Goal: Navigation & Orientation: Find specific page/section

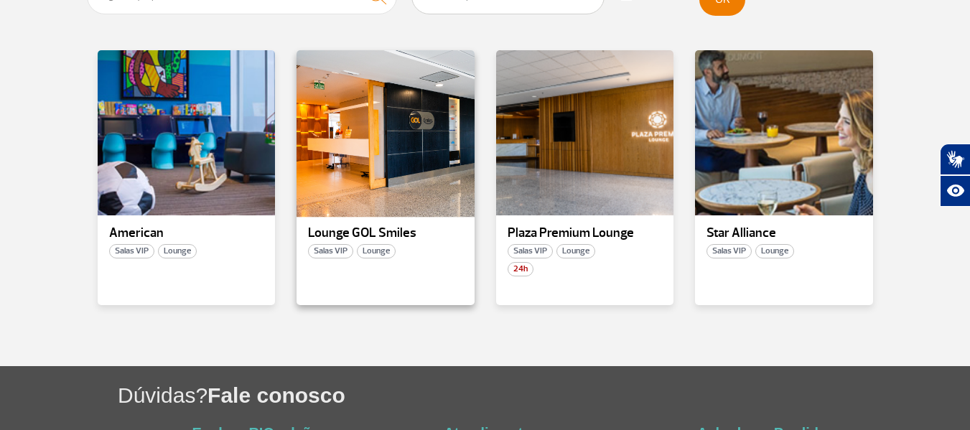
scroll to position [322, 0]
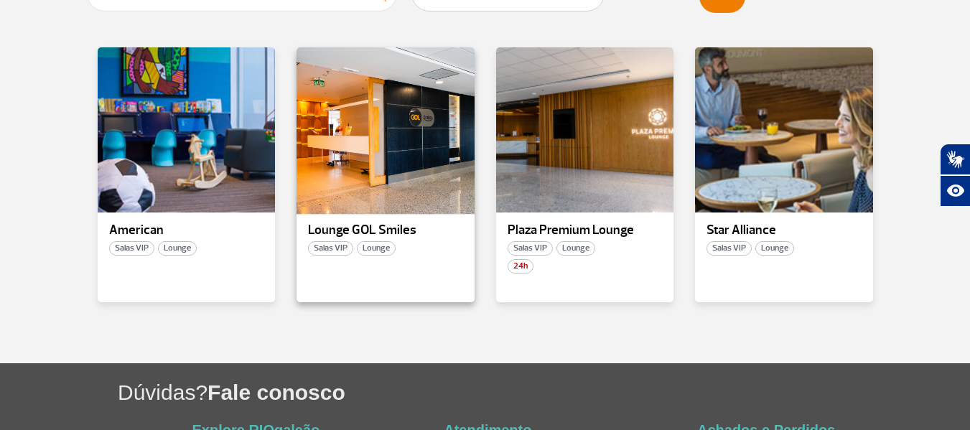
click at [368, 150] on div at bounding box center [385, 130] width 181 height 169
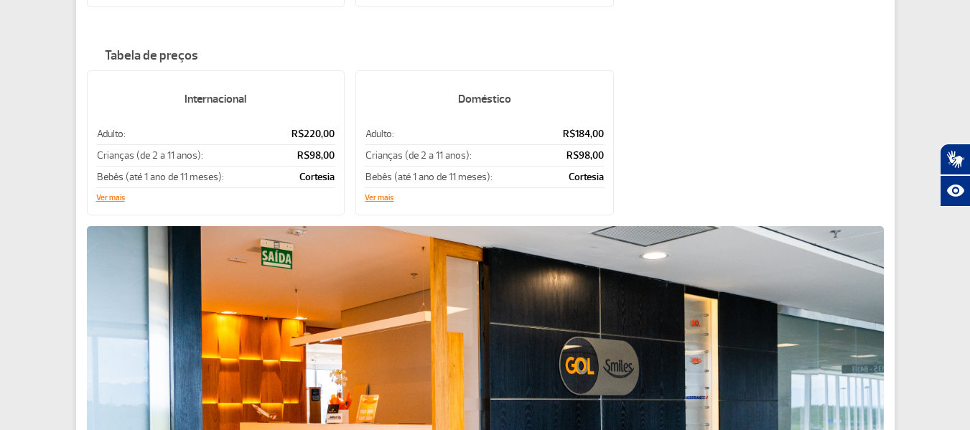
scroll to position [271, 0]
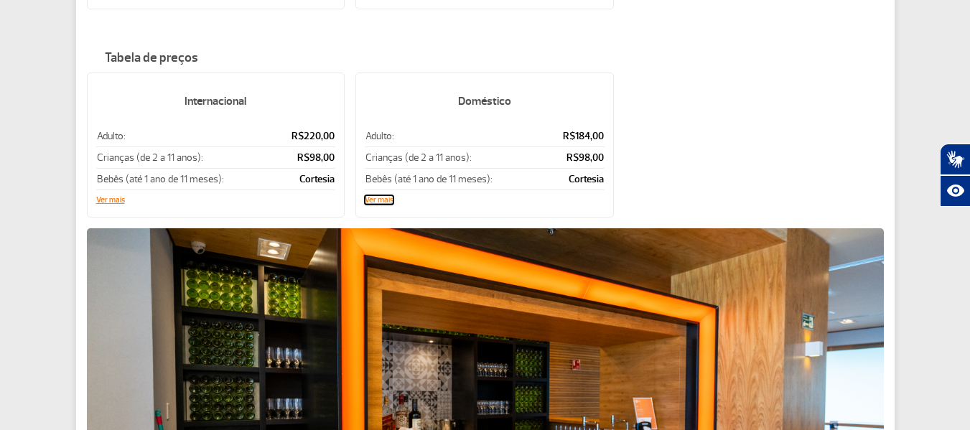
click at [372, 196] on button "Ver mais" at bounding box center [379, 200] width 29 height 9
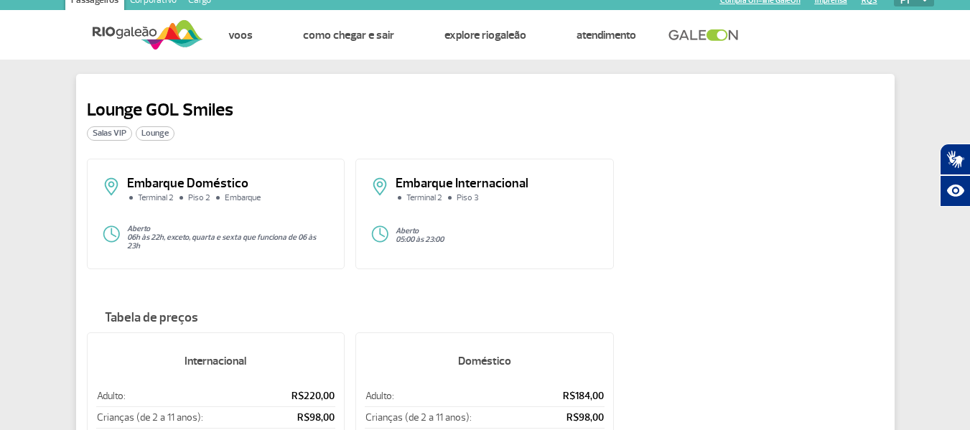
scroll to position [0, 0]
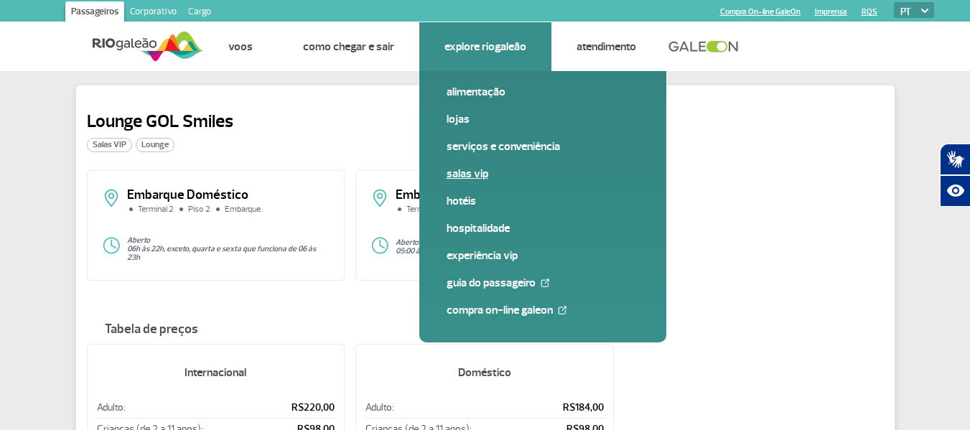
click at [461, 172] on link "Salas VIP" at bounding box center [543, 174] width 192 height 16
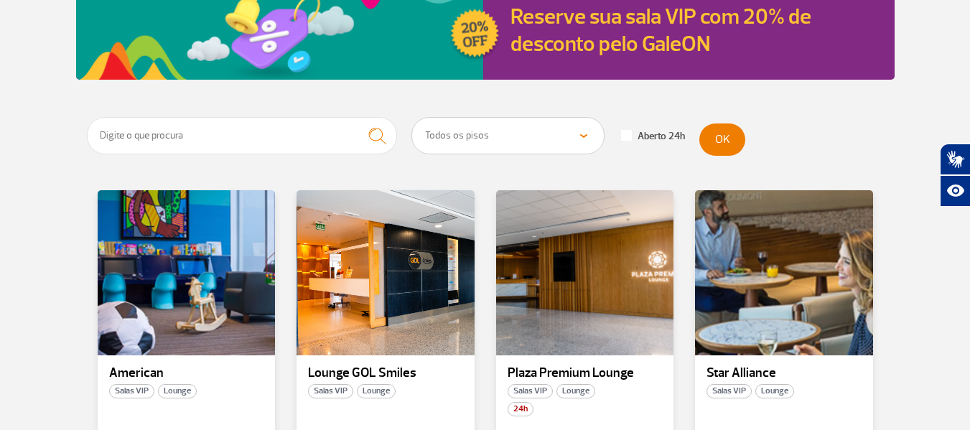
scroll to position [174, 0]
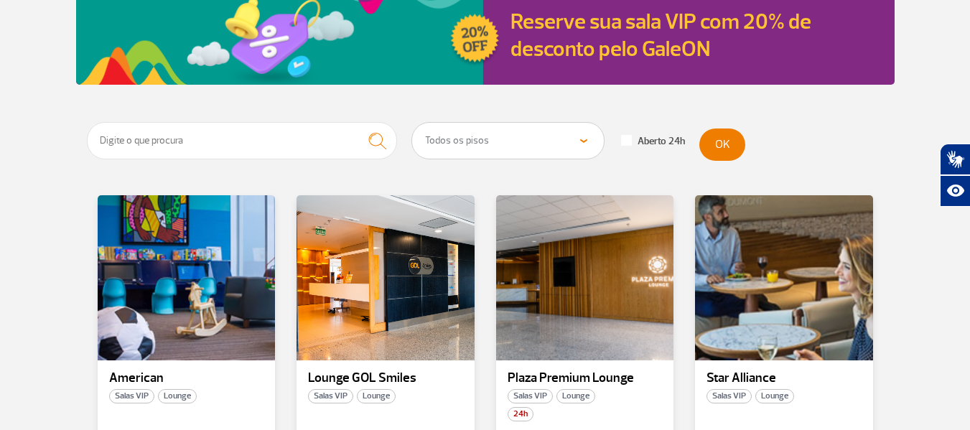
click at [592, 140] on select "Todos os pisos Área Pública (antes do Raio-X) Desembarque Área Pública Desembar…" at bounding box center [508, 141] width 192 height 36
click at [412, 123] on select "Todos os pisos Área Pública (antes do Raio-X) Desembarque Área Pública Desembar…" at bounding box center [508, 141] width 192 height 36
click at [727, 144] on button "OK" at bounding box center [723, 145] width 46 height 32
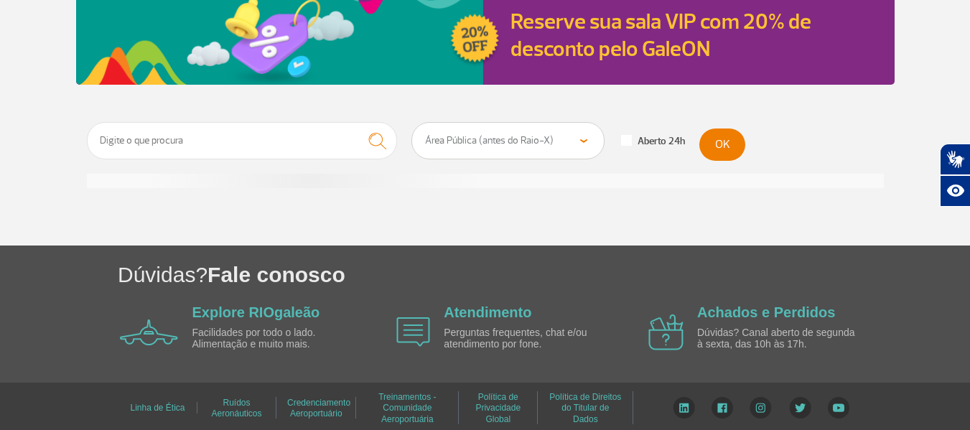
click at [588, 139] on select "Todos os pisos Área Pública (antes do Raio-X) Desembarque Área Pública Desembar…" at bounding box center [508, 141] width 192 height 36
select select "90"
click at [412, 123] on select "Todos os pisos Área Pública (antes do Raio-X) Desembarque Área Pública Desembar…" at bounding box center [508, 141] width 192 height 36
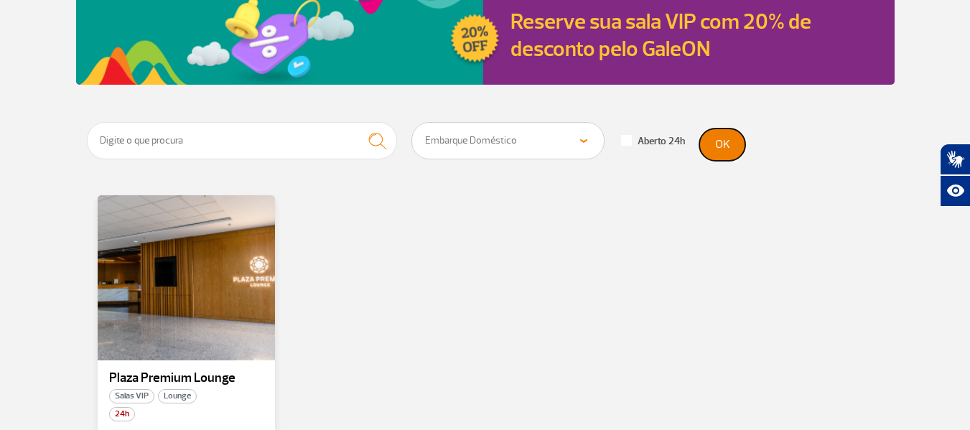
click at [728, 145] on button "OK" at bounding box center [723, 145] width 46 height 32
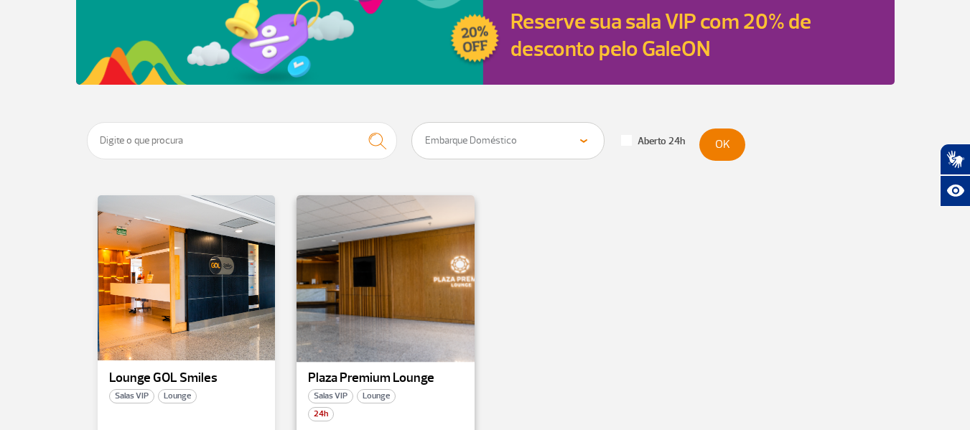
click at [388, 249] on div at bounding box center [385, 278] width 181 height 169
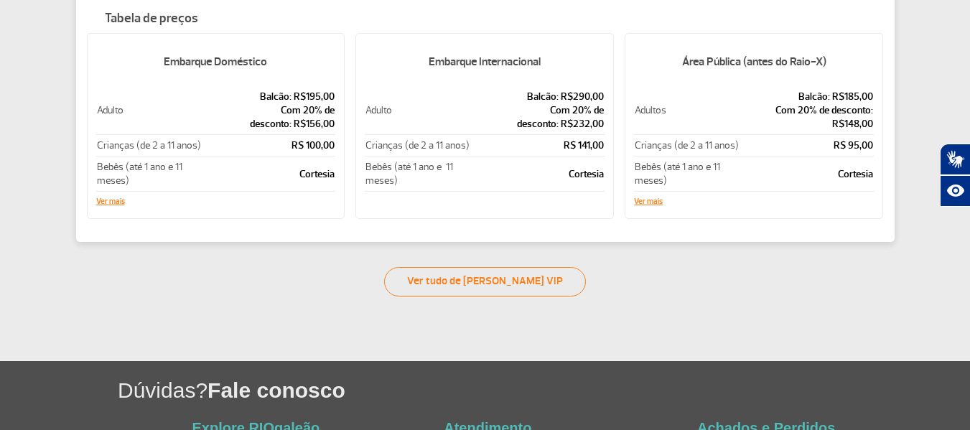
scroll to position [375, 0]
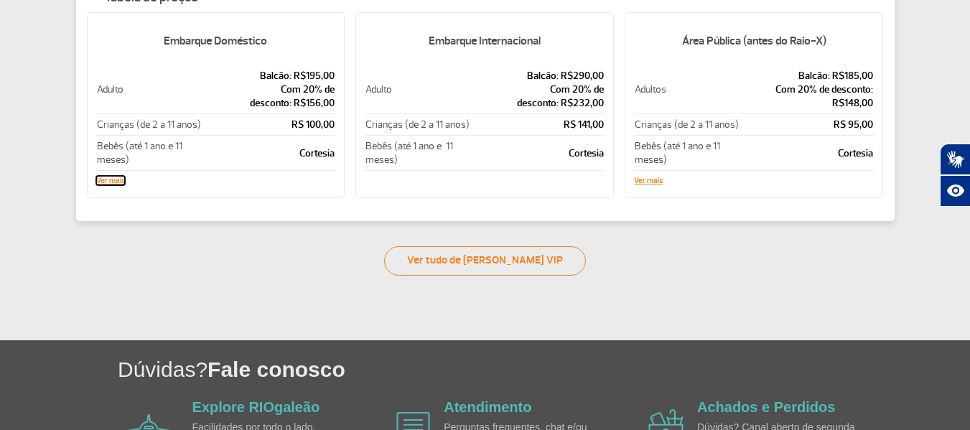
click at [107, 177] on button "Ver mais" at bounding box center [110, 181] width 29 height 9
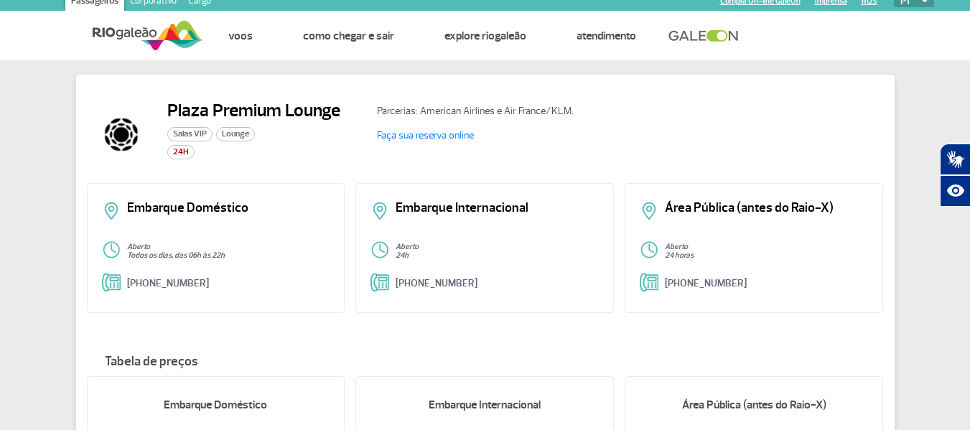
scroll to position [0, 0]
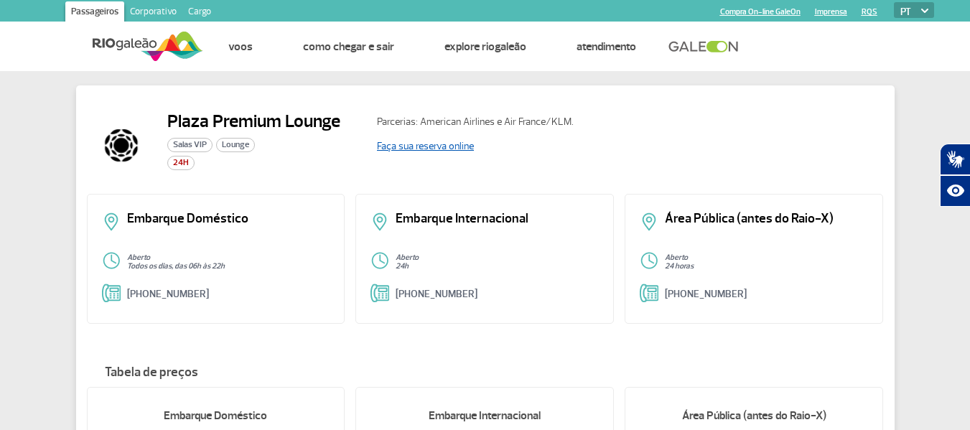
click at [418, 144] on link "Faça sua reserva online" at bounding box center [425, 146] width 97 height 12
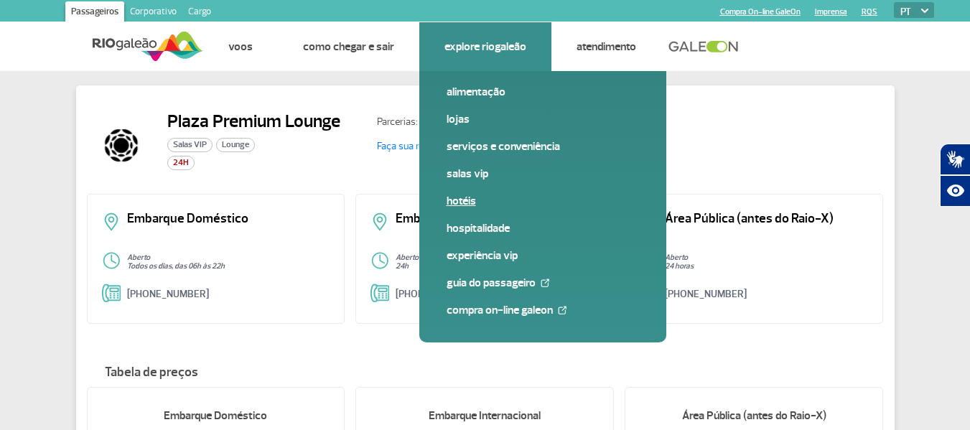
click at [458, 198] on link "Hotéis" at bounding box center [543, 201] width 192 height 16
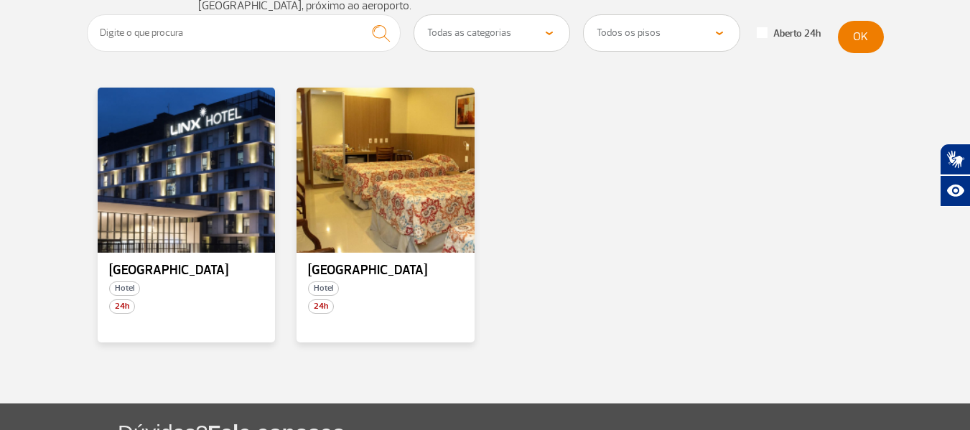
scroll to position [239, 0]
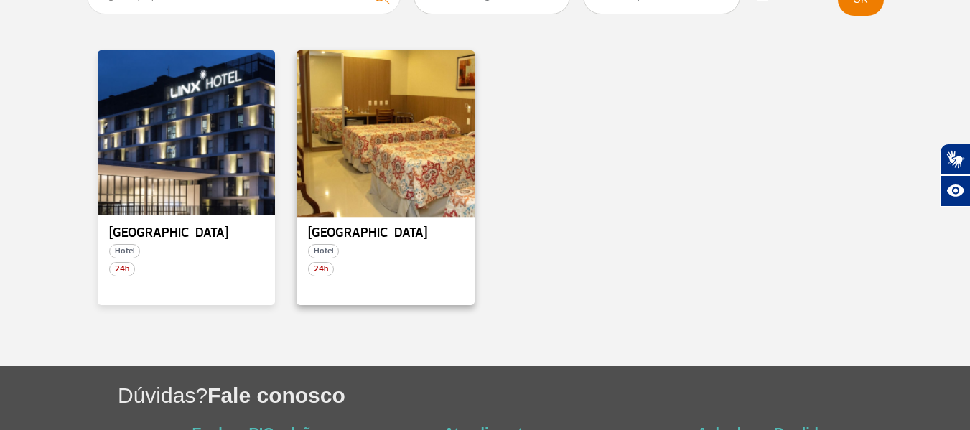
click at [429, 124] on div at bounding box center [385, 133] width 181 height 169
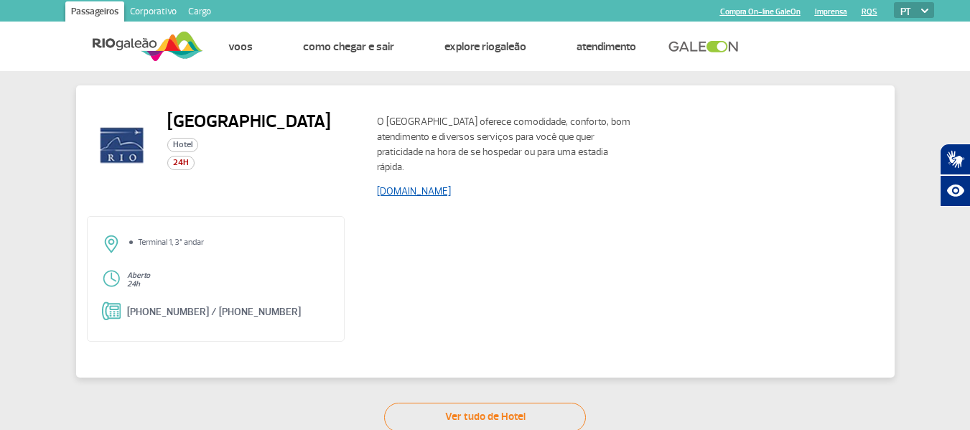
click at [437, 185] on link "www.rioaeroportohotel.com.br" at bounding box center [414, 191] width 74 height 12
